Goal: Check status: Check status

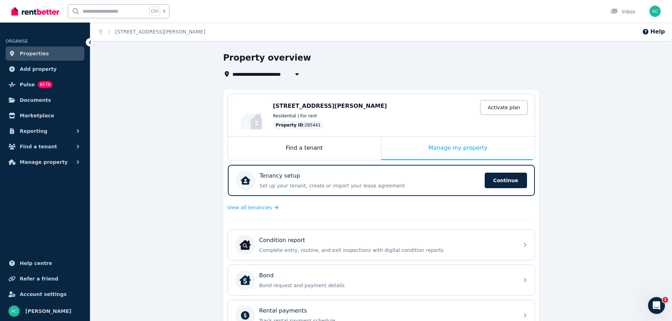
click at [39, 54] on span "Properties" at bounding box center [34, 53] width 29 height 8
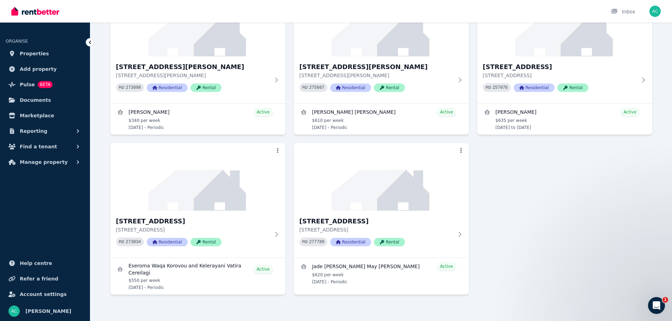
scroll to position [401, 0]
click at [251, 201] on img at bounding box center [198, 176] width 184 height 71
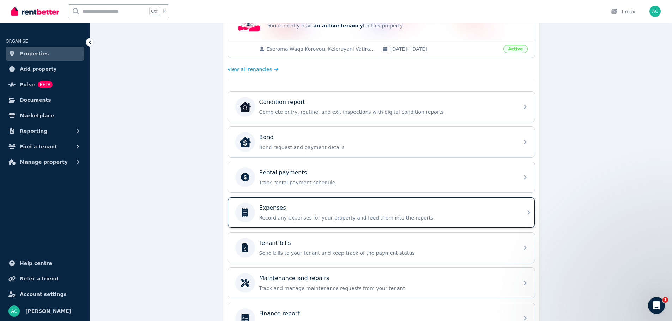
scroll to position [176, 0]
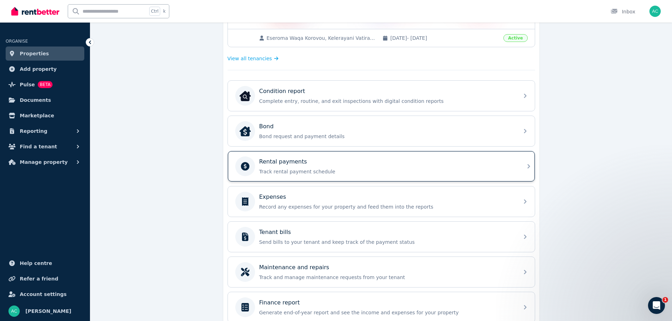
click at [312, 169] on p "Track rental payment schedule" at bounding box center [386, 171] width 255 height 7
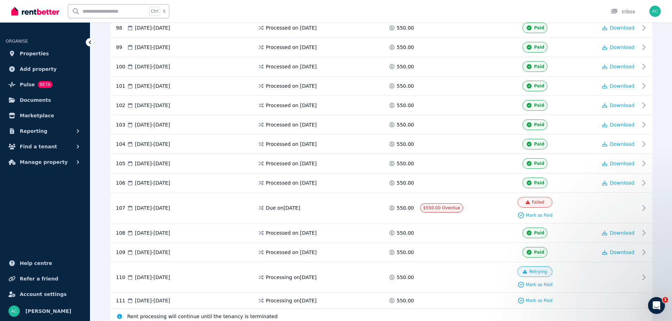
scroll to position [2076, 0]
